Goal: Find contact information: Find contact information

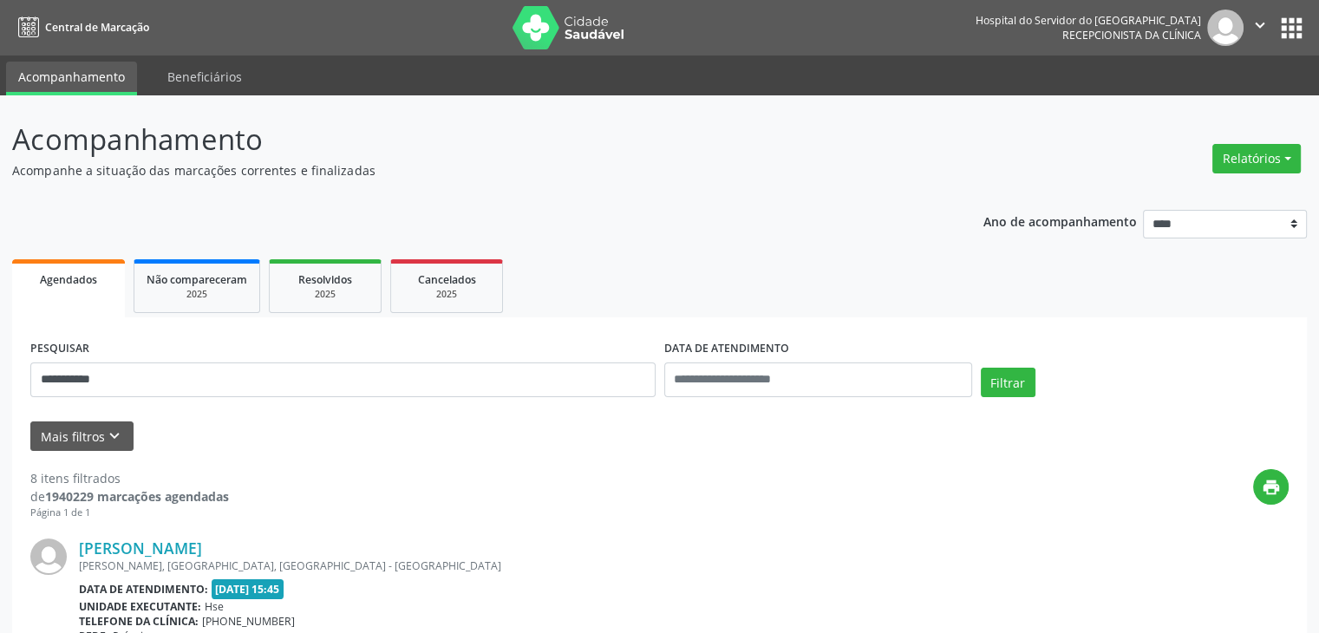
click at [981, 368] on button "Filtrar" at bounding box center [1008, 382] width 55 height 29
click at [137, 560] on div "RUA [PERSON_NAME], APT. [STREET_ADDRESS]" at bounding box center [554, 565] width 950 height 15
click at [153, 552] on link "[PERSON_NAME]" at bounding box center [140, 548] width 123 height 19
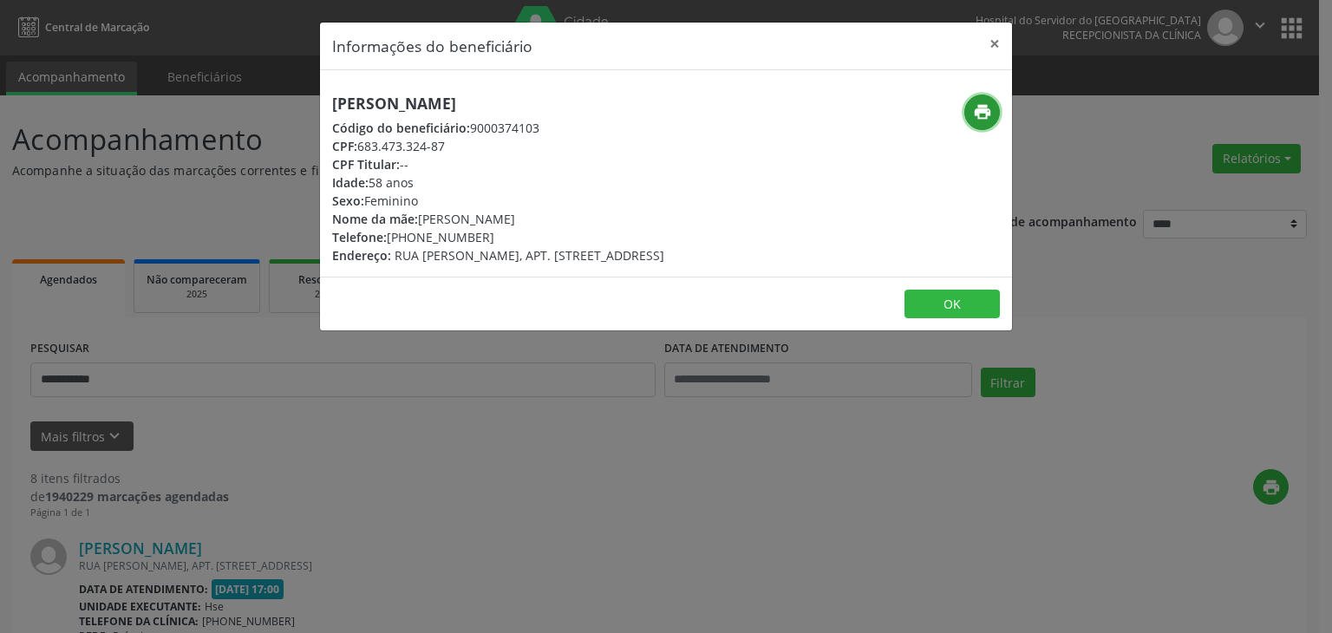
click at [979, 112] on icon "print" at bounding box center [982, 111] width 19 height 19
drag, startPoint x: 414, startPoint y: 235, endPoint x: 499, endPoint y: 235, distance: 85.8
click at [499, 235] on div "Telefone: [PHONE_NUMBER]" at bounding box center [498, 237] width 332 height 18
copy div "98451-4108"
click at [993, 49] on button "×" at bounding box center [994, 44] width 35 height 42
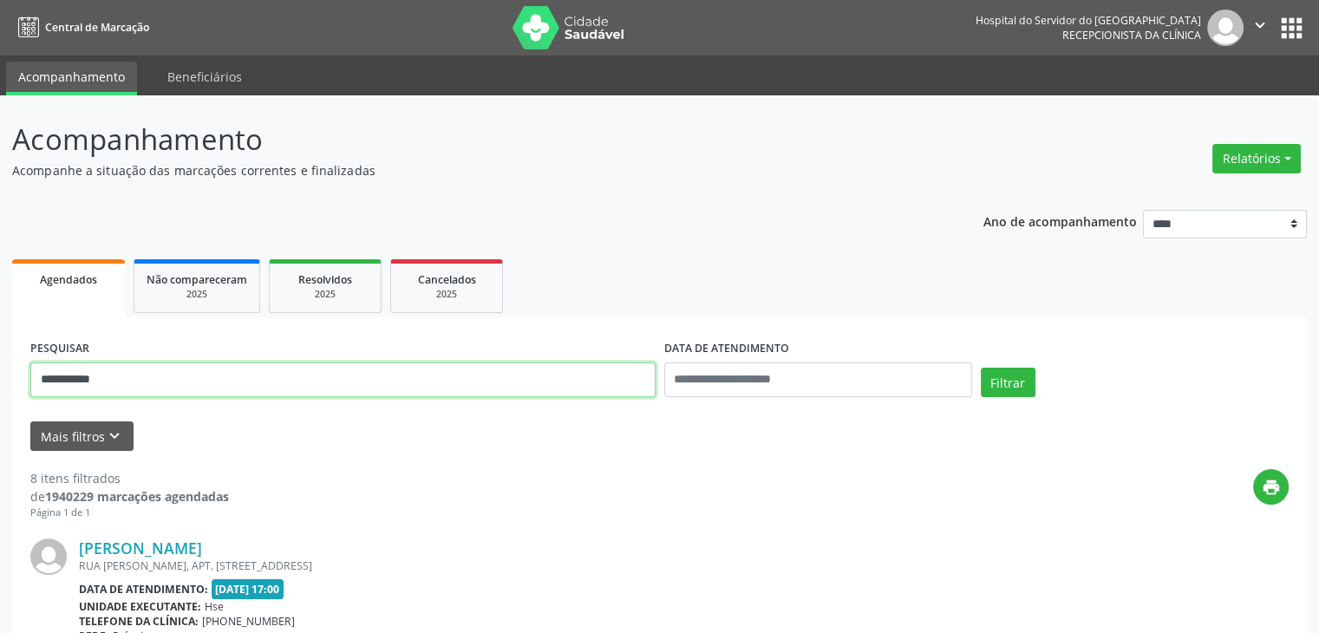
drag, startPoint x: 564, startPoint y: 386, endPoint x: 129, endPoint y: 408, distance: 435.0
click at [129, 408] on div "**********" at bounding box center [343, 373] width 634 height 74
type input "*"
